Goal: Task Accomplishment & Management: Use online tool/utility

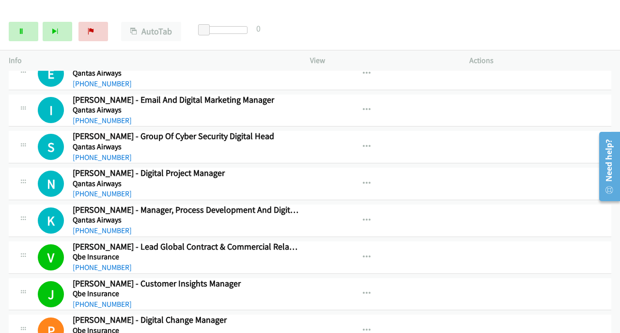
scroll to position [5102, 0]
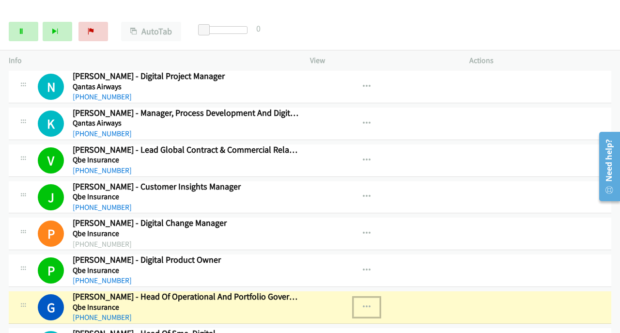
click at [365, 303] on icon "button" at bounding box center [367, 307] width 8 height 8
click at [356, 280] on div at bounding box center [310, 166] width 620 height 333
click at [357, 297] on button "button" at bounding box center [367, 306] width 26 height 19
click at [306, 322] on link "View External Url" at bounding box center [314, 331] width 129 height 19
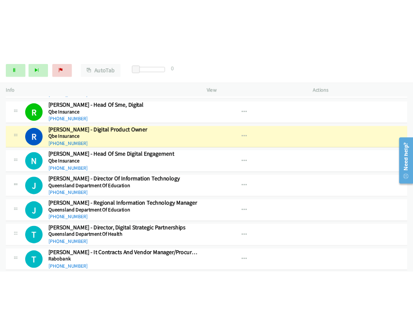
scroll to position [5295, 0]
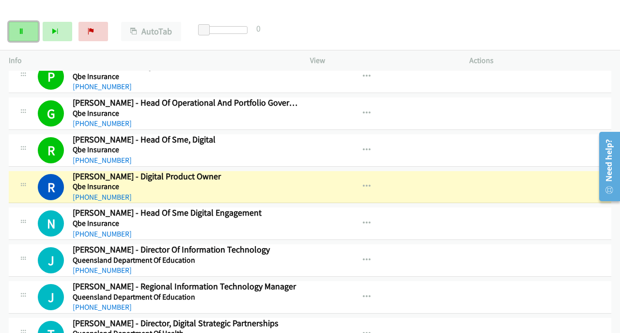
click at [23, 33] on icon at bounding box center [21, 32] width 7 height 7
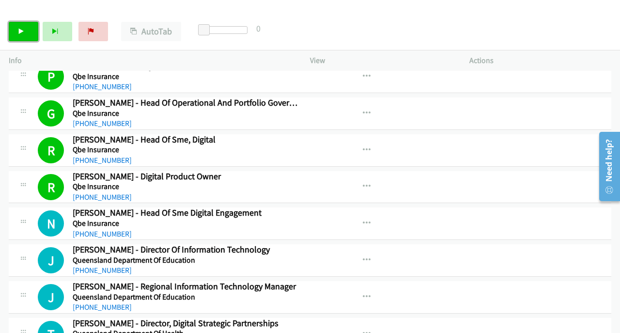
click at [19, 30] on icon at bounding box center [21, 32] width 7 height 7
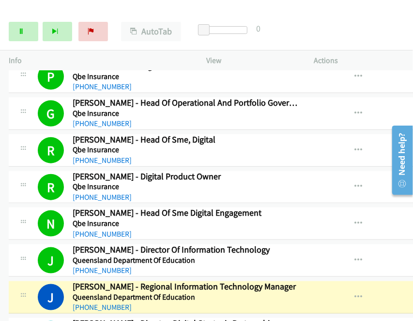
scroll to position [5309, 0]
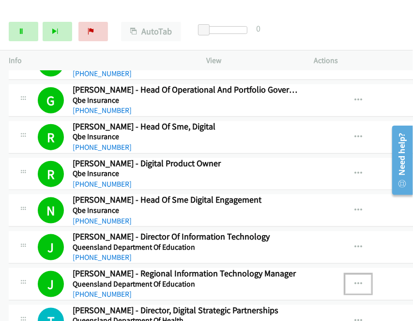
click at [355, 280] on icon "button" at bounding box center [359, 284] width 8 height 8
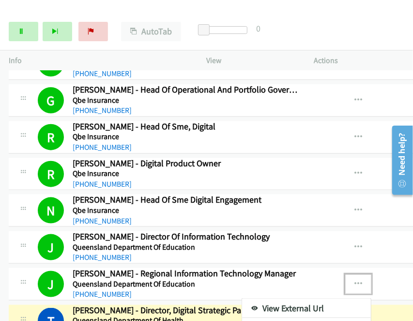
click at [296, 298] on link "View External Url" at bounding box center [306, 307] width 129 height 19
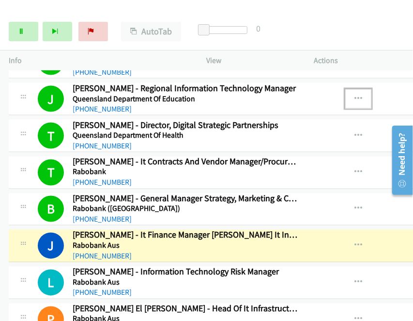
scroll to position [5599, 0]
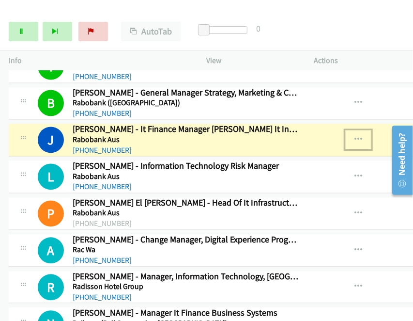
click at [355, 136] on icon "button" at bounding box center [359, 140] width 8 height 8
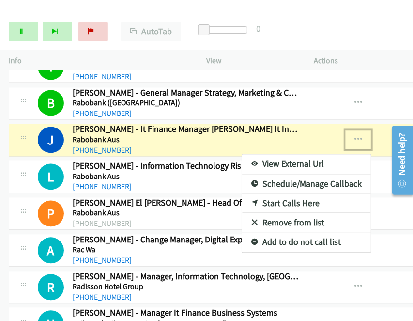
click at [291, 155] on link "View External Url" at bounding box center [306, 164] width 129 height 19
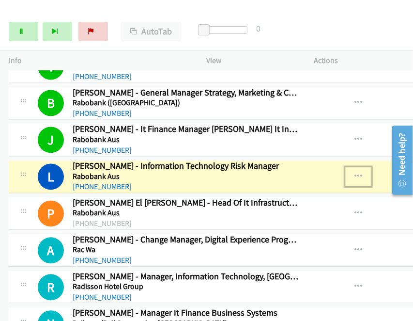
click at [355, 173] on icon "button" at bounding box center [359, 177] width 8 height 8
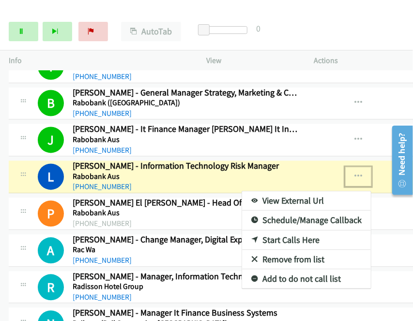
click at [347, 167] on div at bounding box center [206, 160] width 413 height 321
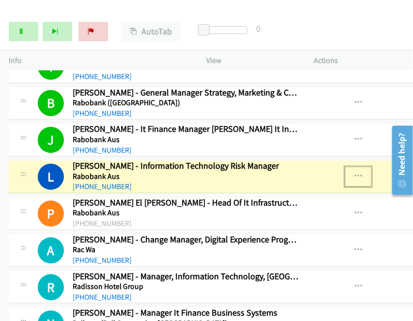
click at [355, 173] on icon "button" at bounding box center [359, 177] width 8 height 8
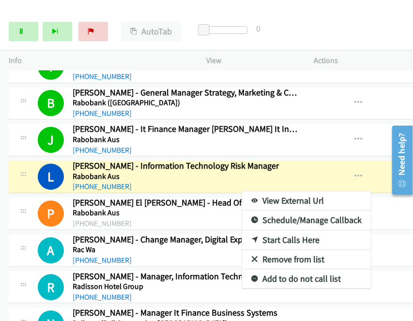
click at [271, 191] on link "View External Url" at bounding box center [306, 200] width 129 height 19
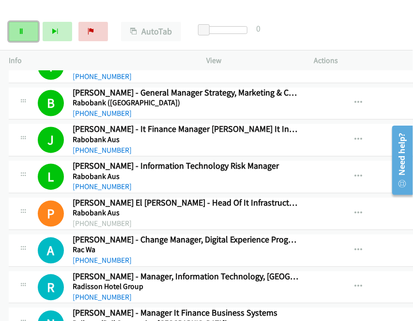
click at [28, 32] on link "Pause" at bounding box center [24, 31] width 30 height 19
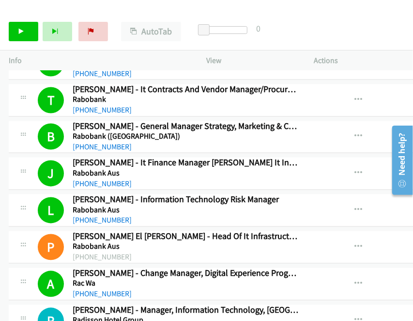
scroll to position [5551, 0]
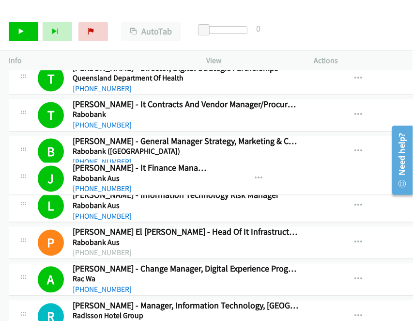
drag, startPoint x: 123, startPoint y: 187, endPoint x: 234, endPoint y: 173, distance: 111.3
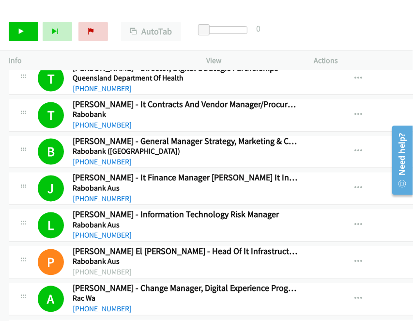
drag, startPoint x: 69, startPoint y: 185, endPoint x: 112, endPoint y: 177, distance: 43.8
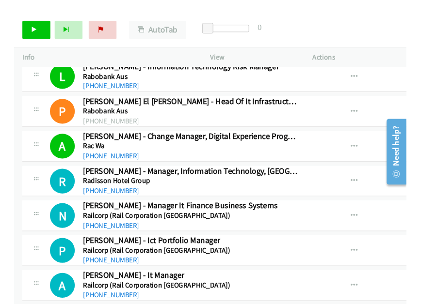
scroll to position [5696, 0]
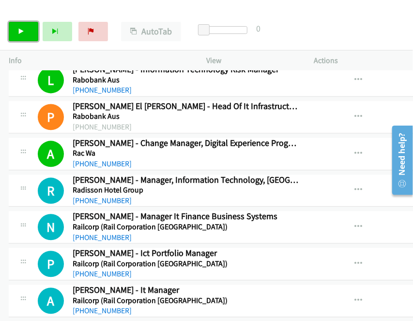
click at [24, 34] on link "Start Calls" at bounding box center [24, 31] width 30 height 19
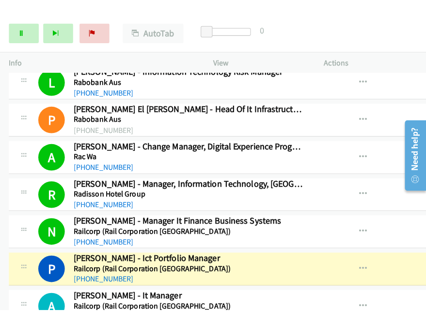
scroll to position [5683, 0]
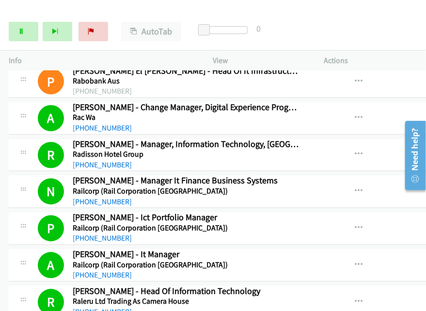
scroll to position [5877, 0]
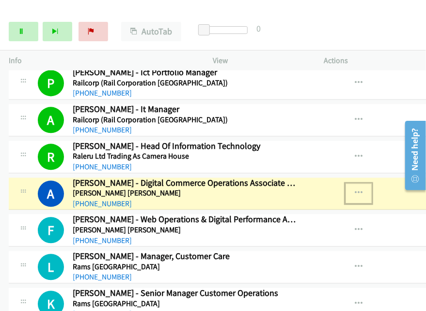
click at [355, 189] on icon "button" at bounding box center [359, 193] width 8 height 8
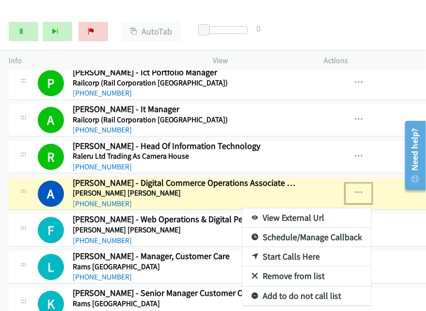
click at [295, 208] on link "View External Url" at bounding box center [306, 217] width 129 height 19
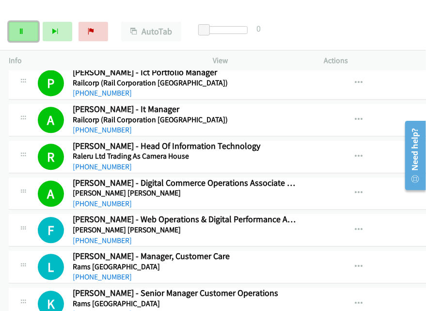
click at [19, 31] on icon at bounding box center [21, 32] width 7 height 7
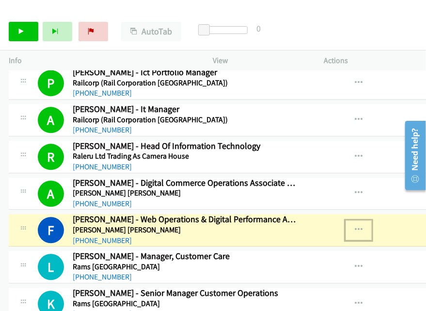
click at [355, 226] on icon "button" at bounding box center [359, 230] width 8 height 8
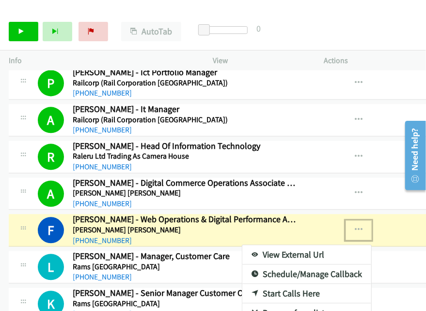
click at [301, 245] on link "View External Url" at bounding box center [306, 254] width 129 height 19
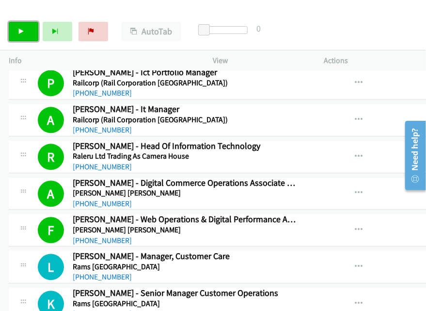
click at [23, 29] on icon at bounding box center [21, 32] width 7 height 7
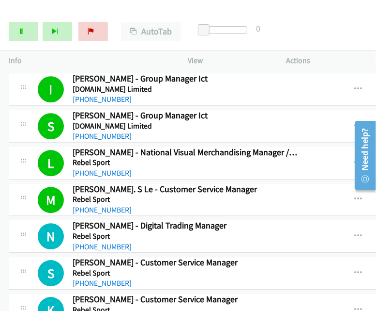
scroll to position [6472, 0]
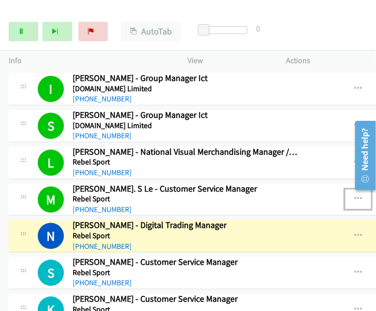
click at [355, 195] on icon "button" at bounding box center [359, 199] width 8 height 8
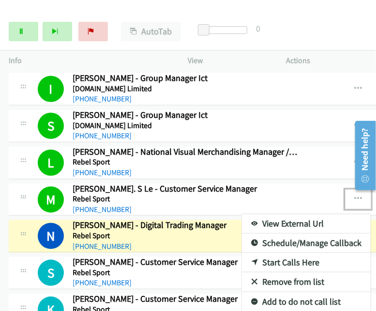
click at [276, 214] on link "View External Url" at bounding box center [306, 223] width 129 height 19
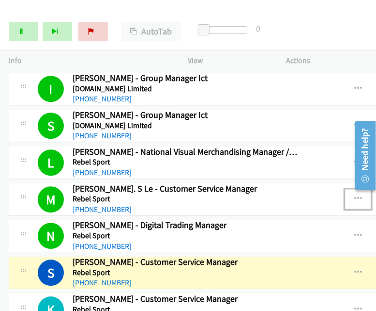
scroll to position [6520, 0]
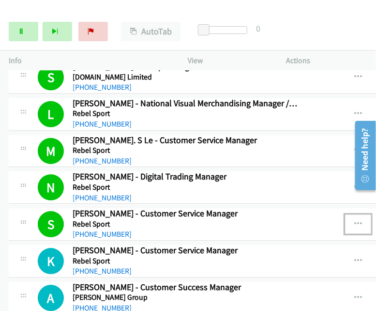
click at [355, 220] on icon "button" at bounding box center [359, 224] width 8 height 8
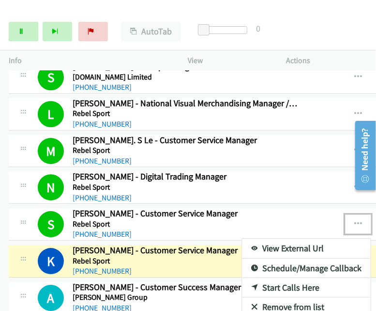
click at [26, 30] on div at bounding box center [188, 155] width 376 height 311
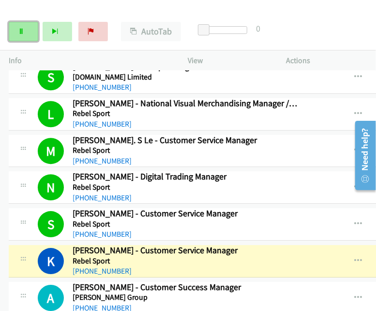
click at [20, 31] on icon at bounding box center [21, 32] width 7 height 7
click at [355, 257] on icon "button" at bounding box center [359, 261] width 8 height 8
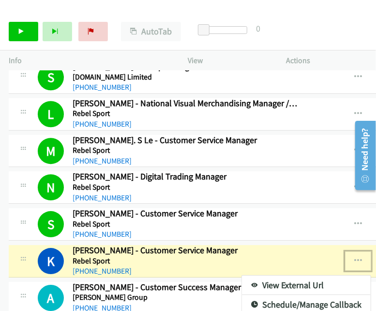
click at [282, 275] on link "View External Url" at bounding box center [306, 284] width 129 height 19
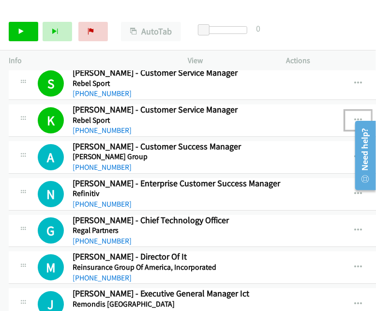
scroll to position [6666, 0]
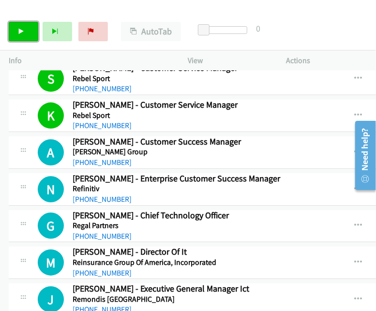
click at [25, 32] on link "Start Calls" at bounding box center [24, 31] width 30 height 19
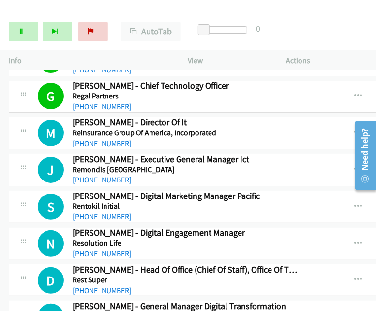
scroll to position [6811, 0]
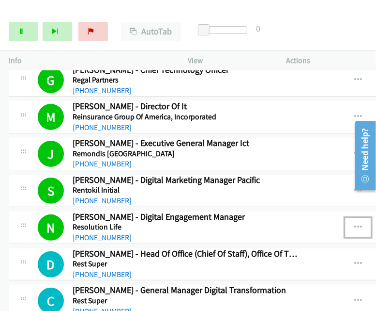
click at [355, 223] on icon "button" at bounding box center [359, 227] width 8 height 8
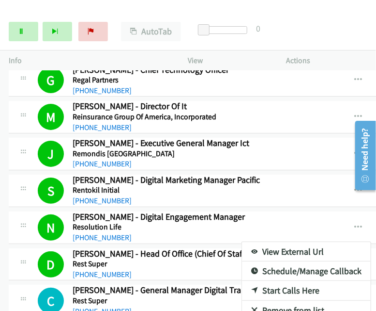
click at [301, 242] on link "View External Url" at bounding box center [306, 251] width 129 height 19
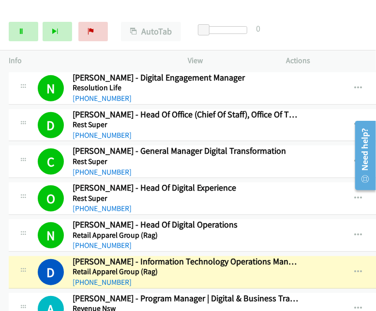
scroll to position [6956, 0]
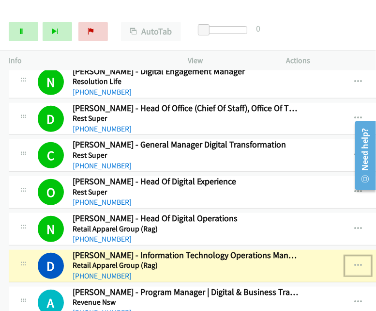
click at [355, 262] on icon "button" at bounding box center [359, 266] width 8 height 8
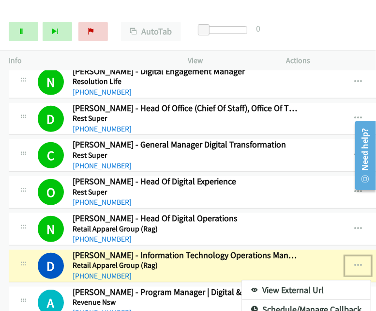
click at [265, 280] on link "View External Url" at bounding box center [306, 289] width 129 height 19
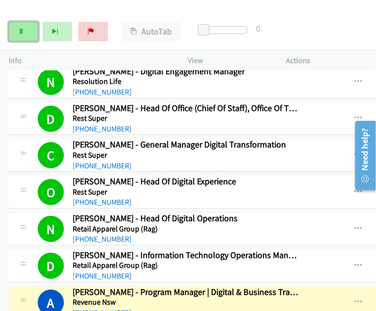
click at [25, 37] on link "Pause" at bounding box center [24, 31] width 30 height 19
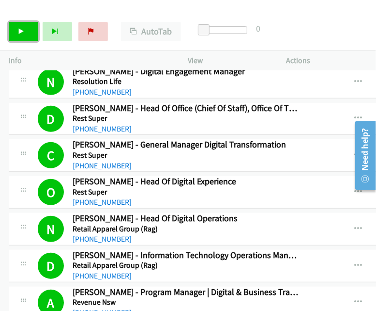
click at [30, 30] on link "Start Calls" at bounding box center [24, 31] width 30 height 19
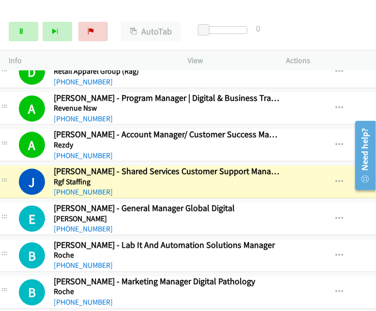
scroll to position [7150, 32]
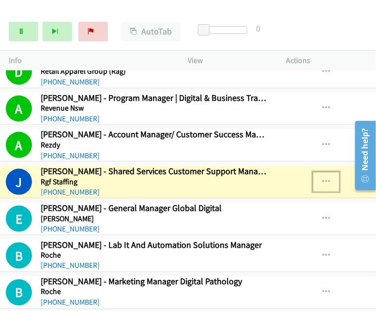
click at [323, 178] on icon "button" at bounding box center [327, 182] width 8 height 8
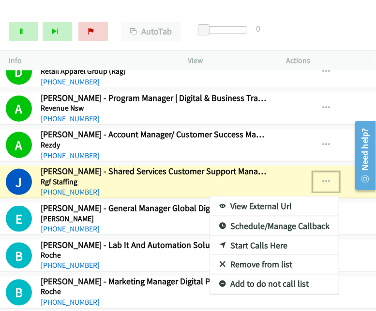
click at [260, 196] on link "View External Url" at bounding box center [274, 205] width 129 height 19
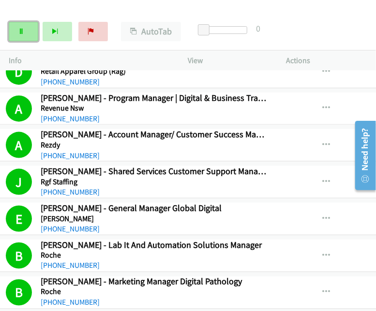
drag, startPoint x: 317, startPoint y: 147, endPoint x: 21, endPoint y: 30, distance: 317.9
click at [21, 30] on icon at bounding box center [21, 32] width 7 height 7
click at [25, 30] on link "Pause" at bounding box center [24, 31] width 30 height 19
click at [323, 141] on icon "button" at bounding box center [327, 145] width 8 height 8
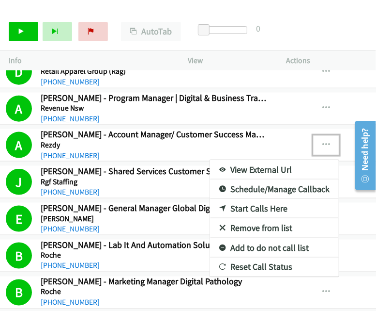
click at [260, 160] on link "View External Url" at bounding box center [274, 169] width 129 height 19
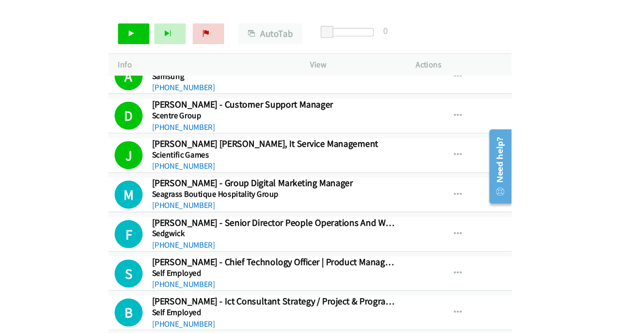
scroll to position [7392, 32]
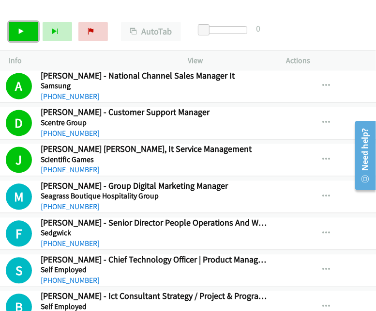
click at [24, 31] on icon at bounding box center [21, 32] width 7 height 7
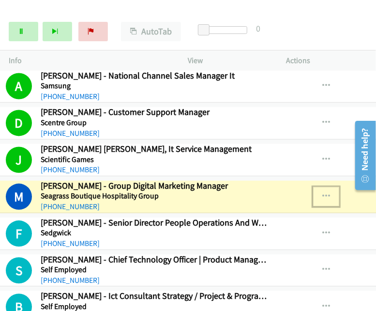
click at [323, 193] on icon "button" at bounding box center [327, 197] width 8 height 8
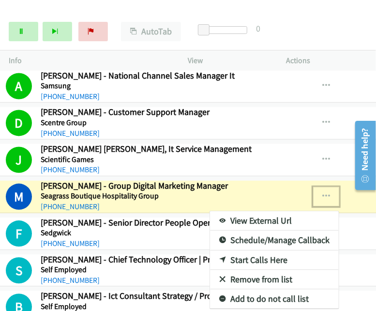
click at [258, 211] on link "View External Url" at bounding box center [274, 220] width 129 height 19
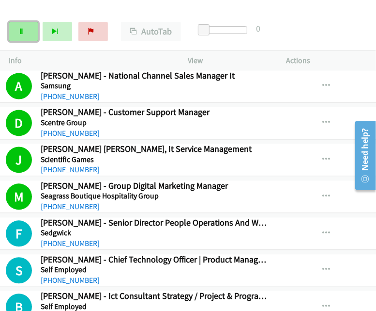
click at [17, 36] on link "Pause" at bounding box center [24, 31] width 30 height 19
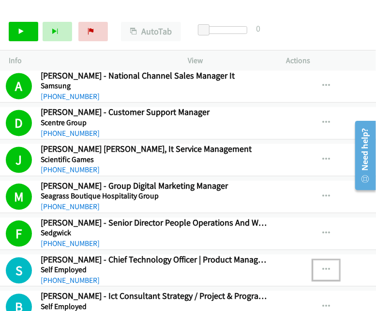
click at [323, 266] on icon "button" at bounding box center [327, 270] width 8 height 8
click at [269, 285] on link "View External Url" at bounding box center [274, 294] width 129 height 19
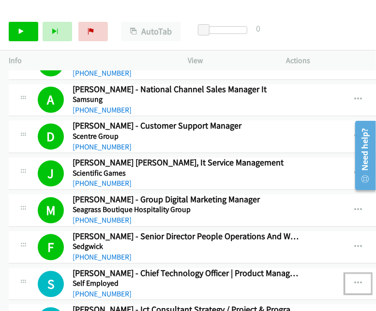
scroll to position [7392, 0]
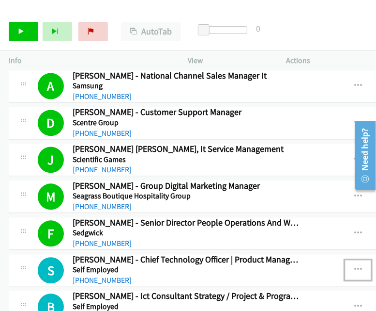
click at [355, 266] on icon "button" at bounding box center [359, 270] width 8 height 8
click at [290, 285] on link "View External Url" at bounding box center [306, 294] width 129 height 19
click at [355, 266] on icon "button" at bounding box center [359, 270] width 8 height 8
click at [303, 285] on link "View External Url" at bounding box center [306, 294] width 129 height 19
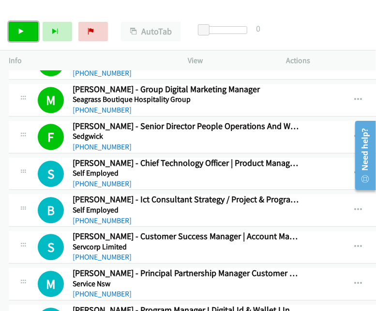
click at [14, 30] on link "Start Calls" at bounding box center [24, 31] width 30 height 19
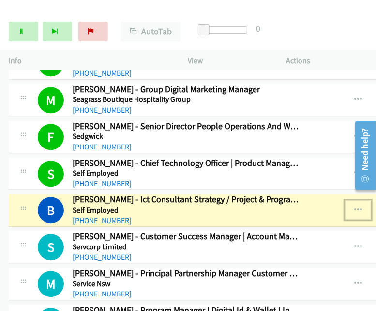
click at [355, 206] on icon "button" at bounding box center [359, 210] width 8 height 8
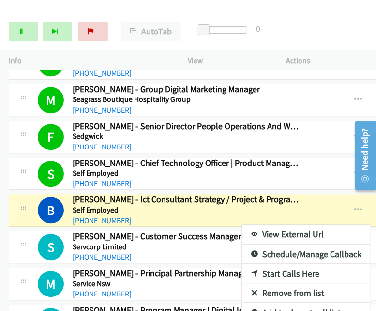
click at [275, 224] on link "View External Url" at bounding box center [306, 233] width 129 height 19
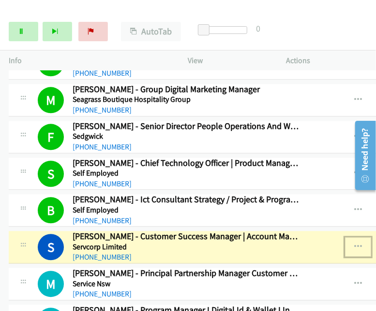
click at [355, 243] on icon "button" at bounding box center [359, 247] width 8 height 8
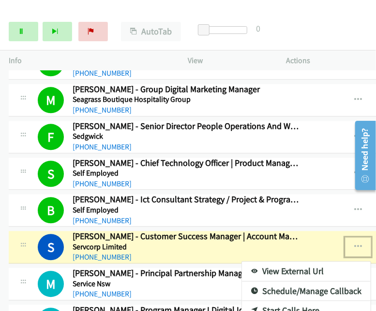
click at [299, 261] on link "View External Url" at bounding box center [306, 270] width 129 height 19
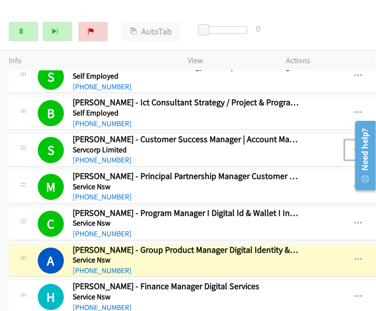
scroll to position [7635, 0]
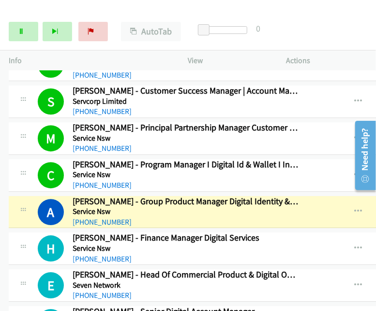
click at [351, 175] on div at bounding box center [362, 154] width 28 height 77
click at [355, 207] on icon "button" at bounding box center [359, 211] width 8 height 8
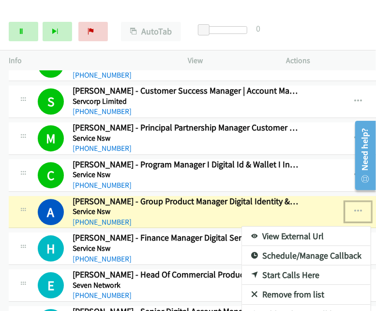
click at [287, 226] on link "View External Url" at bounding box center [306, 235] width 129 height 19
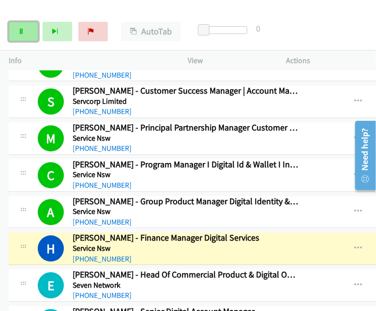
click at [13, 34] on link "Pause" at bounding box center [24, 31] width 30 height 19
click at [350, 176] on div at bounding box center [362, 154] width 28 height 77
click at [355, 207] on icon "button" at bounding box center [359, 211] width 8 height 8
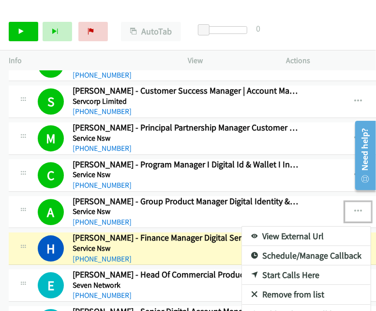
click at [296, 226] on link "View External Url" at bounding box center [306, 235] width 129 height 19
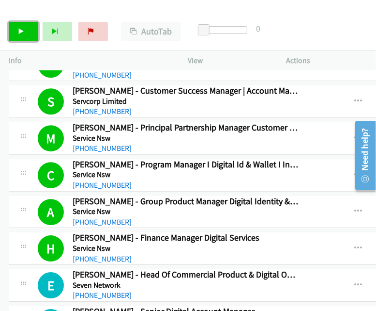
click at [19, 29] on icon at bounding box center [21, 32] width 7 height 7
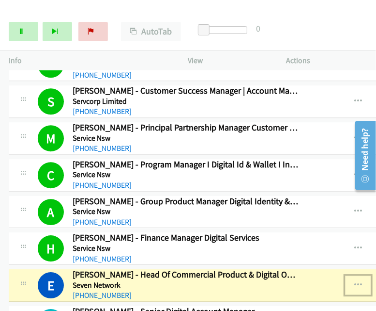
click at [355, 281] on icon "button" at bounding box center [359, 285] width 8 height 8
click at [294, 299] on link "View External Url" at bounding box center [306, 308] width 129 height 19
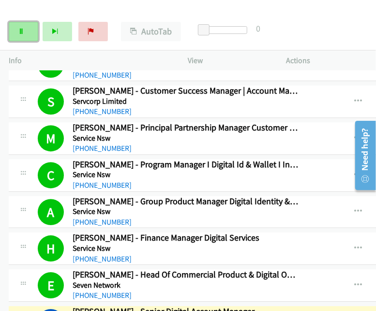
click at [23, 31] on icon at bounding box center [21, 32] width 7 height 7
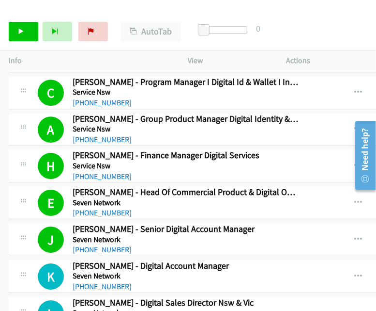
scroll to position [7731, 0]
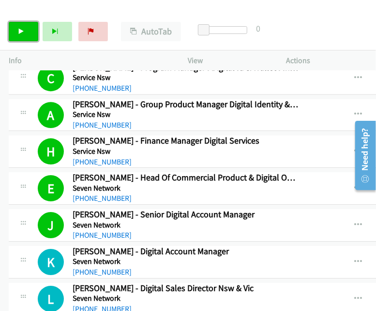
click at [21, 29] on icon at bounding box center [21, 32] width 7 height 7
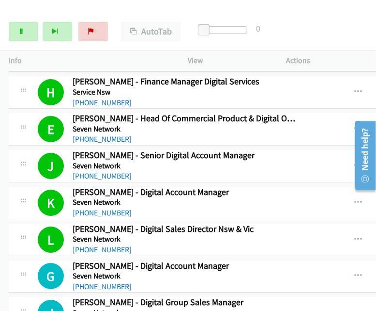
scroll to position [7828, 0]
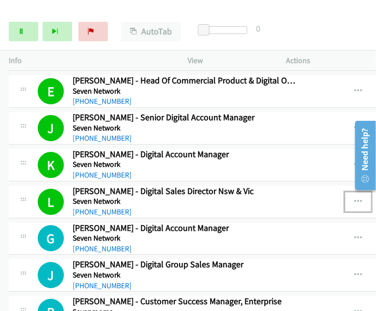
click at [355, 198] on icon "button" at bounding box center [359, 202] width 8 height 8
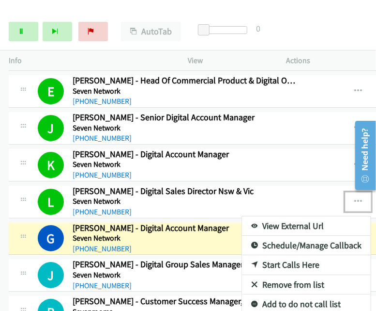
click at [266, 216] on link "View External Url" at bounding box center [306, 225] width 129 height 19
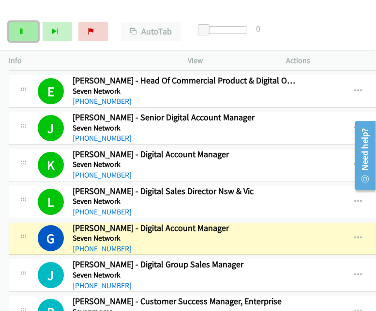
click at [28, 29] on link "Pause" at bounding box center [24, 31] width 30 height 19
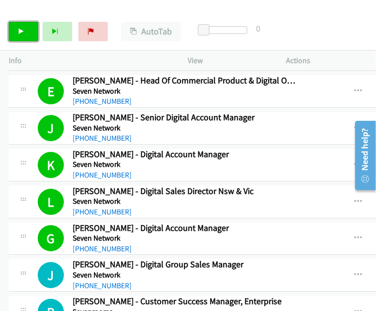
click at [27, 31] on link "Start Calls" at bounding box center [24, 31] width 30 height 19
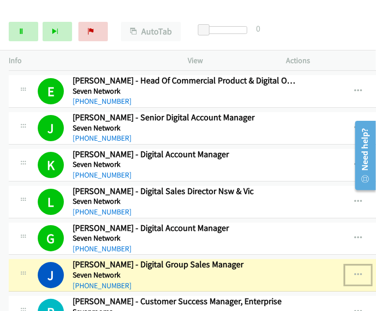
click at [355, 271] on icon "button" at bounding box center [359, 275] width 8 height 8
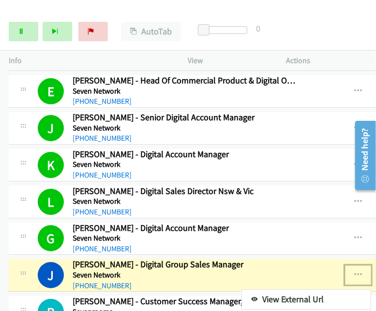
click at [286, 289] on link "View External Url" at bounding box center [306, 298] width 129 height 19
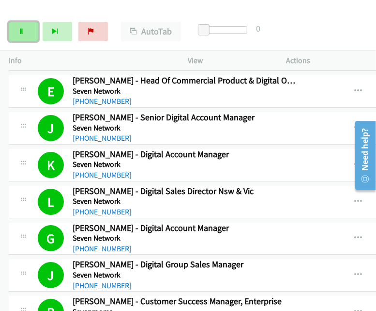
click at [27, 35] on link "Pause" at bounding box center [24, 31] width 30 height 19
click at [10, 30] on link "Start Calls" at bounding box center [24, 31] width 30 height 19
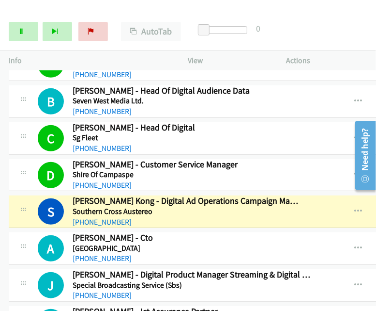
scroll to position [8119, 0]
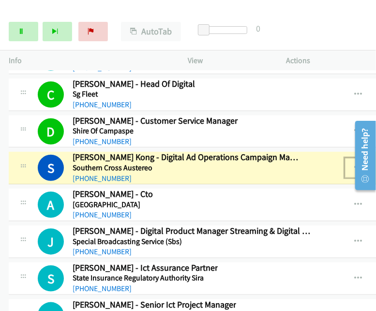
click at [355, 164] on icon "button" at bounding box center [359, 168] width 8 height 8
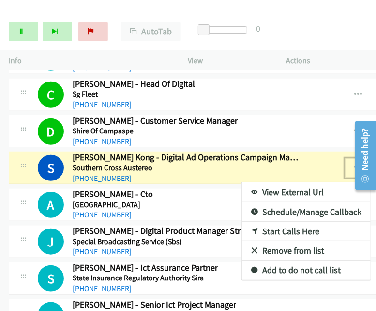
click at [267, 182] on link "View External Url" at bounding box center [306, 191] width 129 height 19
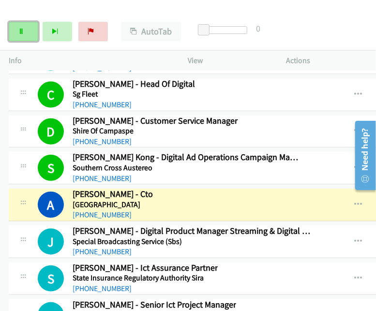
click at [29, 29] on link "Pause" at bounding box center [24, 31] width 30 height 19
click at [350, 133] on div at bounding box center [362, 154] width 28 height 77
click at [355, 164] on icon "button" at bounding box center [359, 168] width 8 height 8
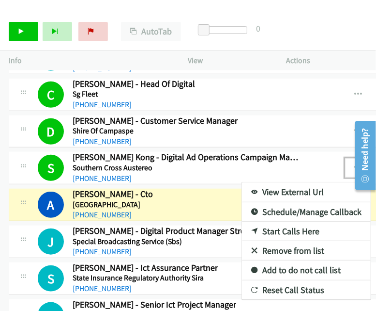
click at [288, 182] on link "View External Url" at bounding box center [306, 191] width 129 height 19
